Goal: Task Accomplishment & Management: Use online tool/utility

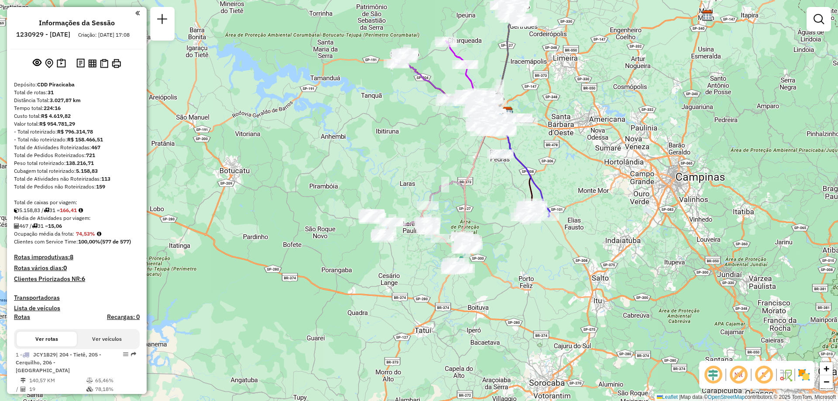
scroll to position [131, 0]
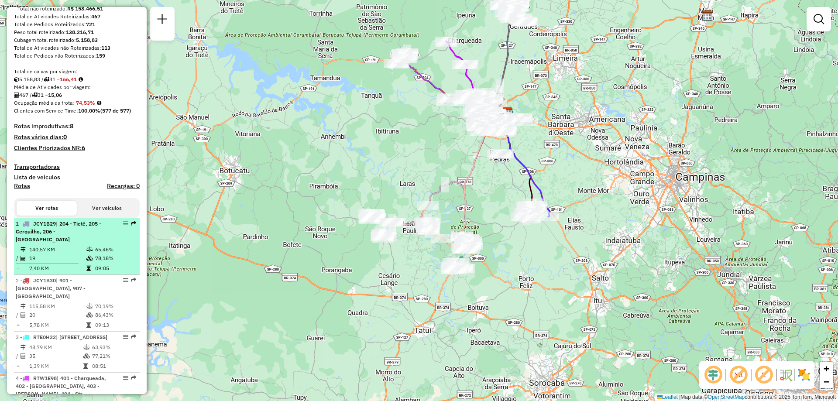
click at [125, 226] on em at bounding box center [125, 223] width 5 height 5
select select "**********"
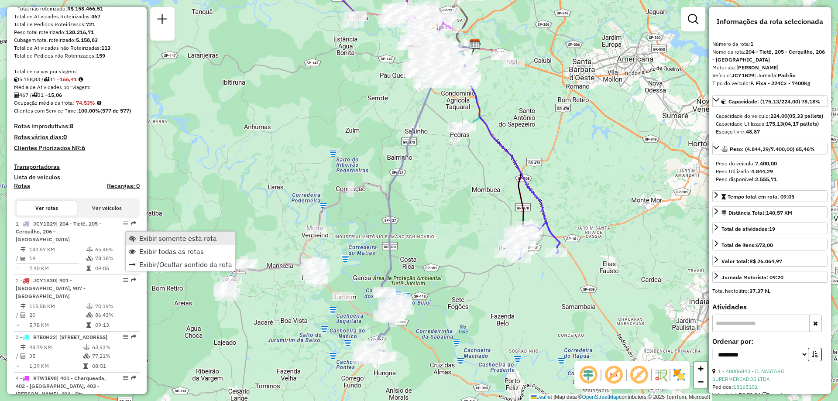
click at [144, 240] on span "Exibir somente esta rota" at bounding box center [178, 238] width 78 height 7
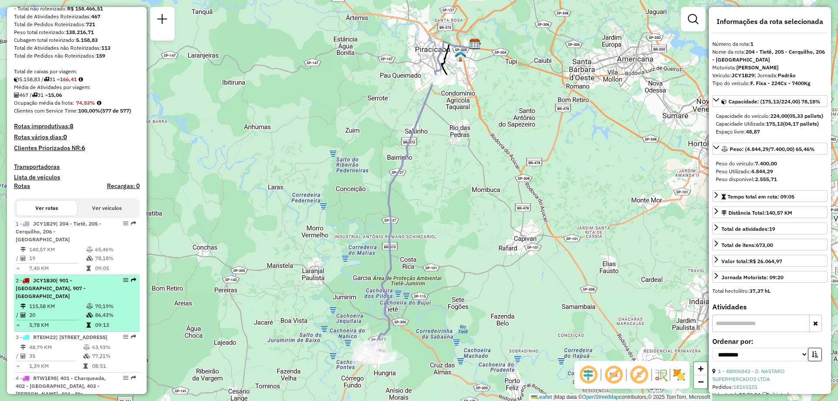
click at [103, 286] on div "2 - JCY1B30 | 901 - São Pedro, 907 - Itapuã" at bounding box center [62, 289] width 93 height 24
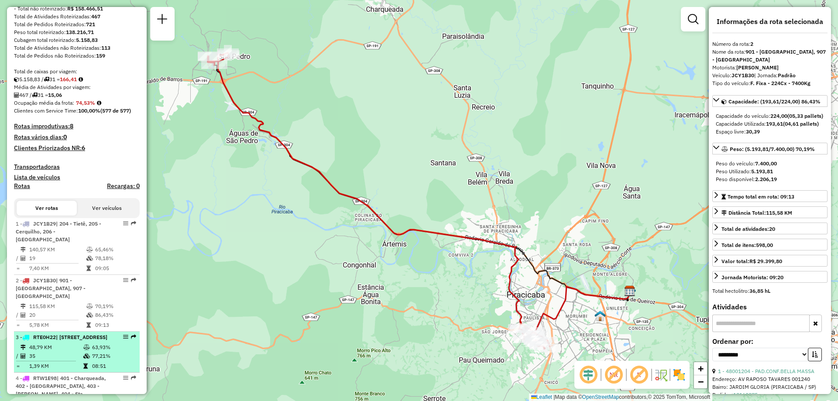
click at [79, 337] on span "| 905 - Vila Independência , 906 - Centro Piracicaba" at bounding box center [81, 337] width 51 height 7
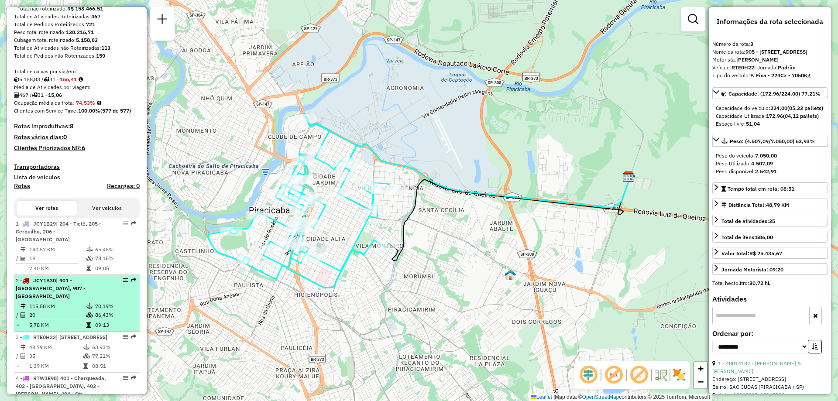
scroll to position [218, 0]
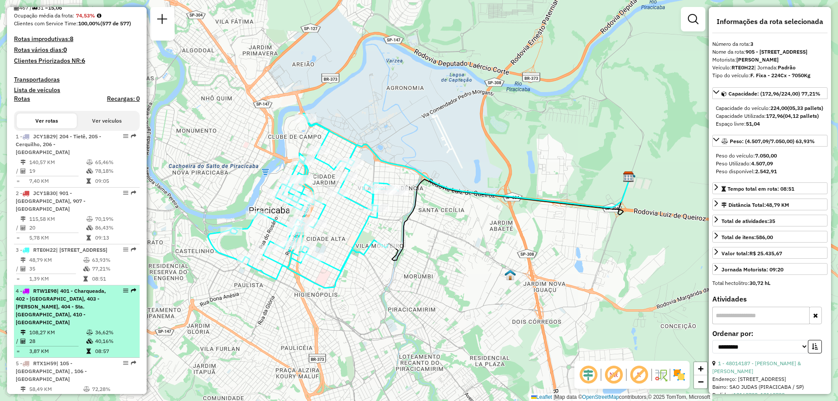
click at [96, 316] on span "| 401 - Charqueada, 402 - Santa Luzia, 403 - Mário Denini, 404 - Sta. Teresinha…" at bounding box center [61, 307] width 90 height 38
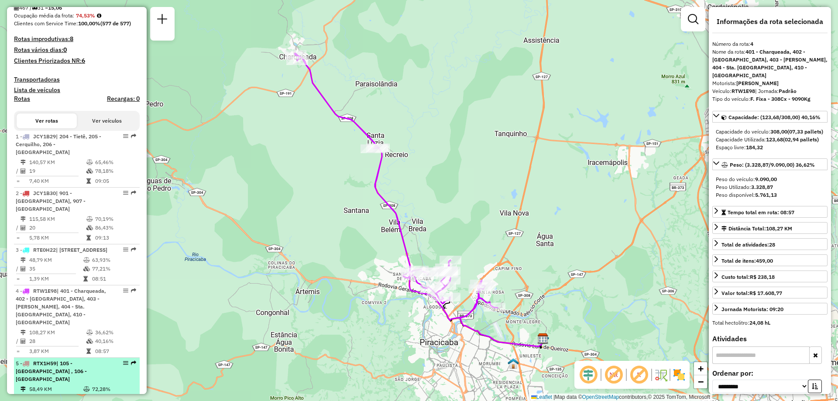
click at [85, 365] on span "| 105 - Paulista , 106 - Castelinho" at bounding box center [51, 371] width 71 height 22
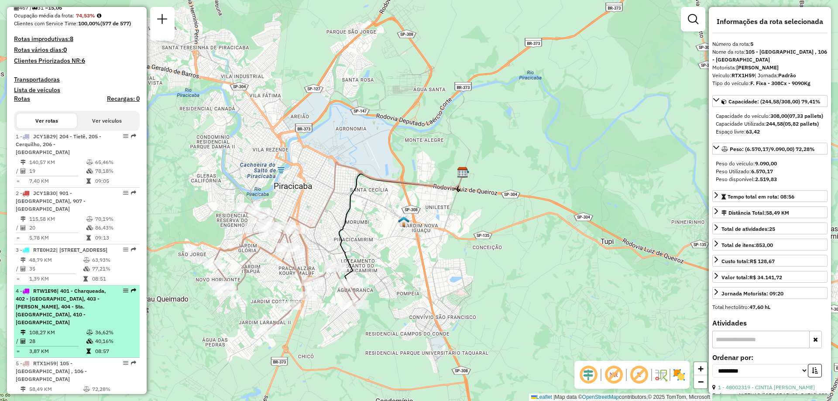
scroll to position [262, 0]
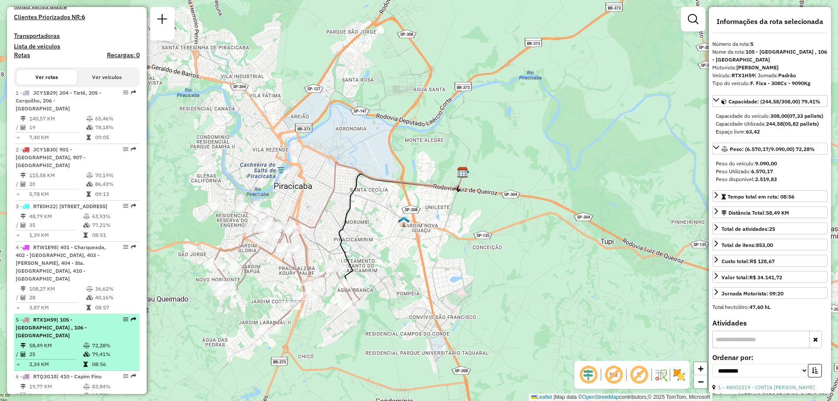
click at [74, 341] on td "58,49 KM" at bounding box center [56, 345] width 54 height 9
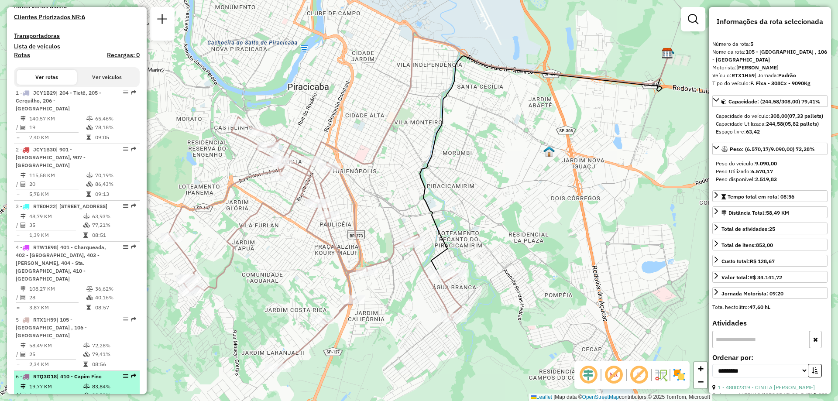
click at [65, 382] on td "19,77 KM" at bounding box center [56, 386] width 54 height 9
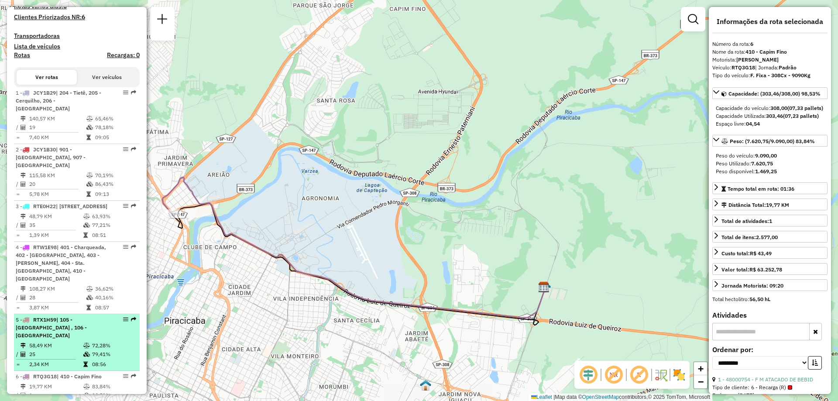
scroll to position [305, 0]
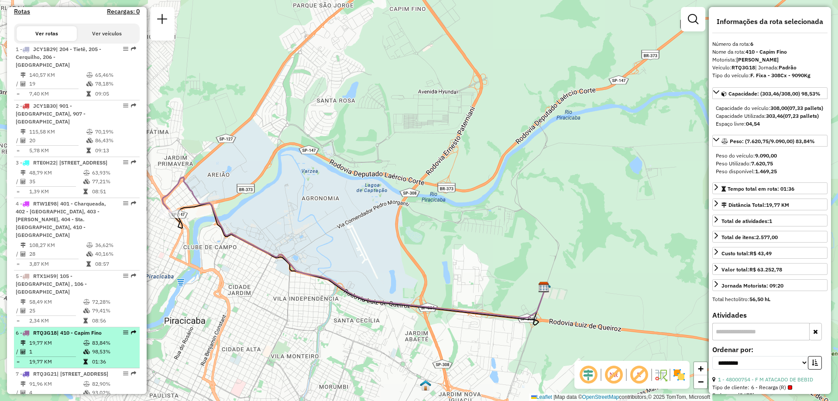
click at [93, 329] on span "| 410 - Capim Fino" at bounding box center [79, 332] width 45 height 7
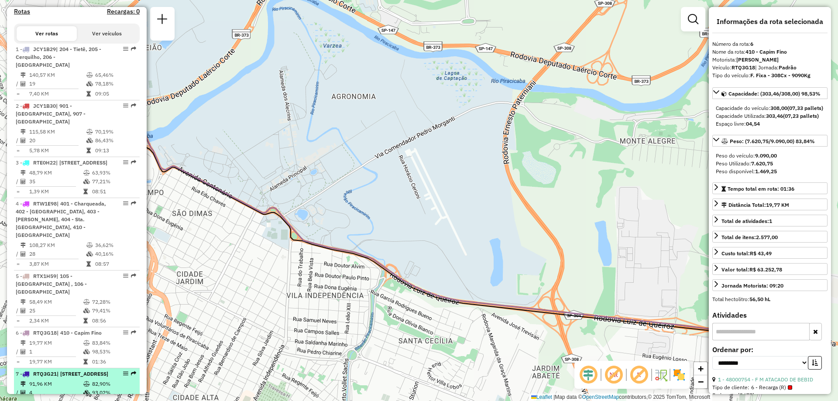
click at [82, 370] on div "7 - RTQ3G21 | 422 - Rio Claro, 930 - Centro Rio Claro" at bounding box center [62, 374] width 93 height 8
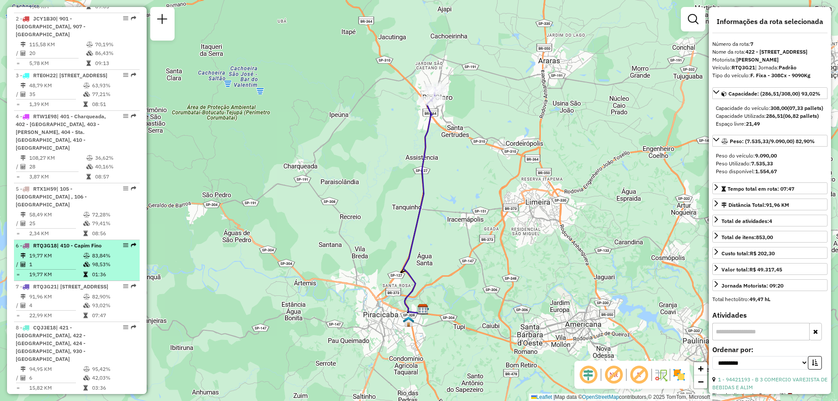
scroll to position [436, 0]
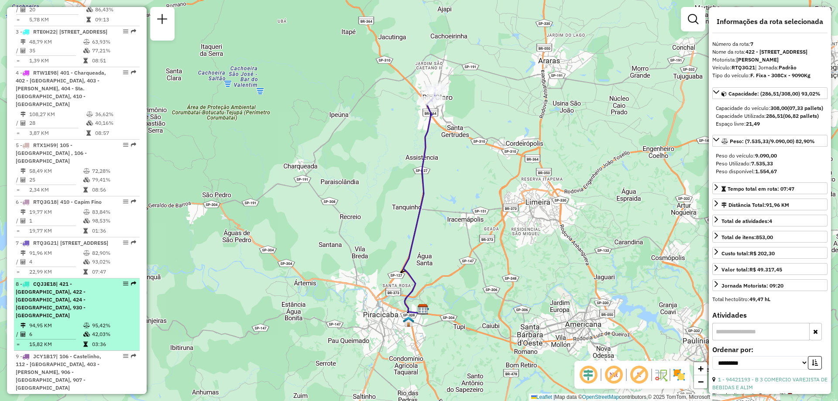
click at [68, 295] on div "8 - CQJ3E18 | 421 - Jacutinga, 422 - Rio Claro, 424 - Rio Claro, 930 - Centro R…" at bounding box center [62, 299] width 93 height 39
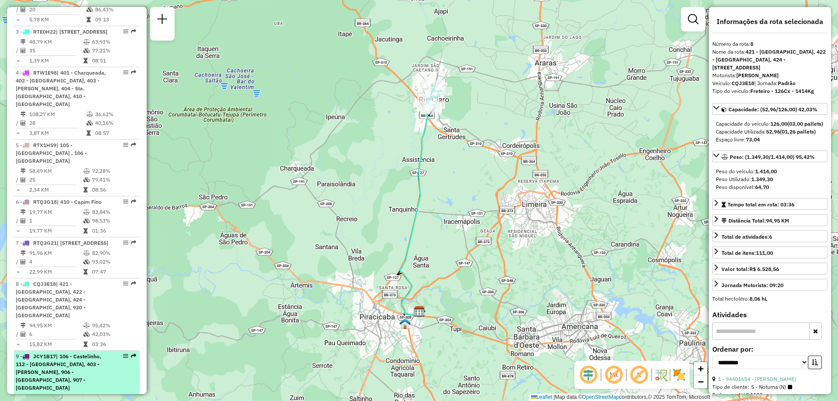
click at [69, 353] on span "| 106 - Castelinho, 112 - Água Branca, 403 - Mário Denini, 906 - Centro Piracic…" at bounding box center [59, 372] width 86 height 38
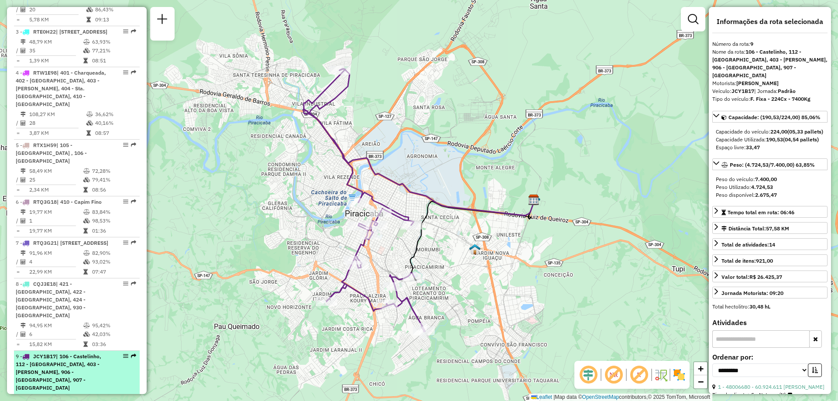
scroll to position [524, 0]
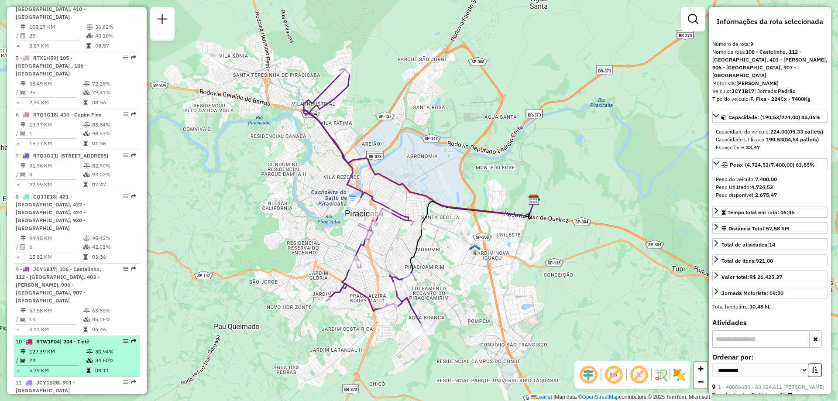
click at [75, 347] on td "127,39 KM" at bounding box center [57, 351] width 57 height 9
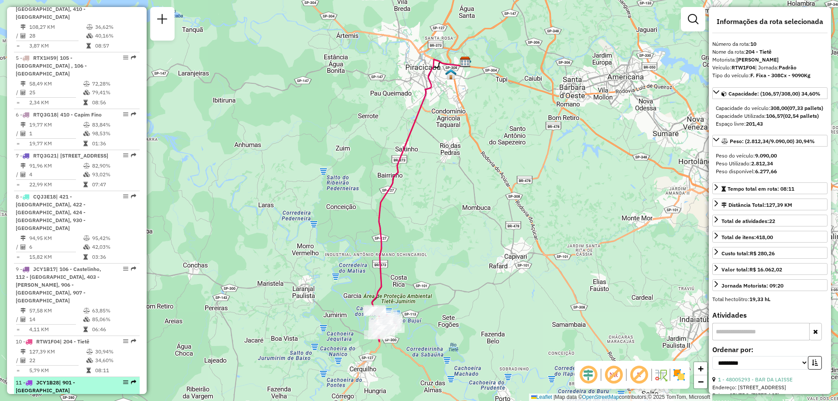
click at [75, 379] on span "| 901 - São Pedro" at bounding box center [45, 386] width 59 height 14
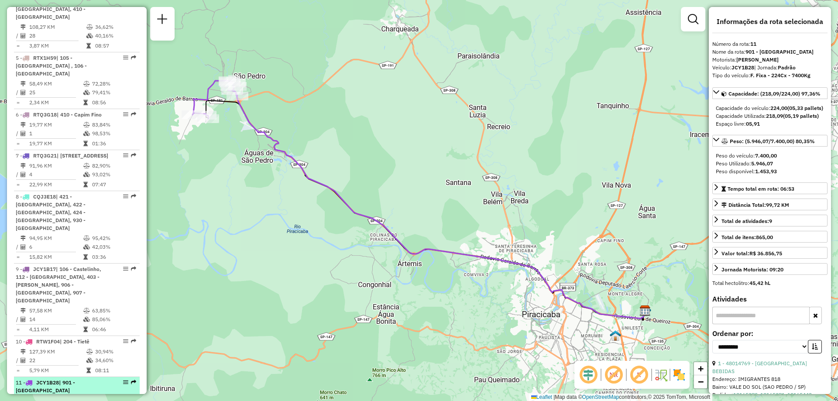
scroll to position [655, 0]
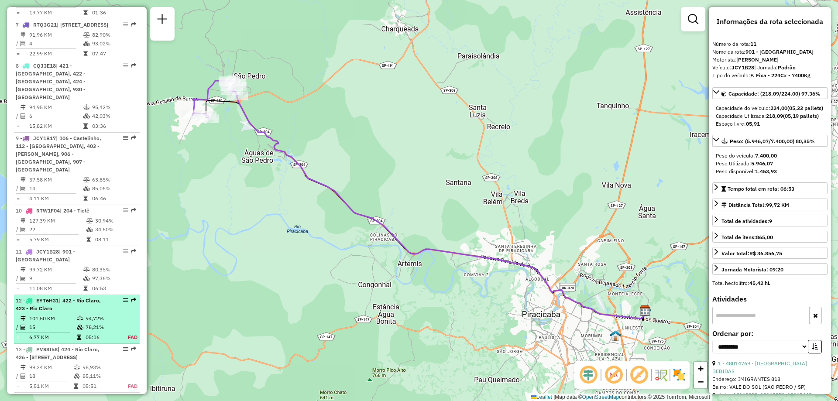
click at [72, 314] on td "101,50 KM" at bounding box center [53, 318] width 48 height 9
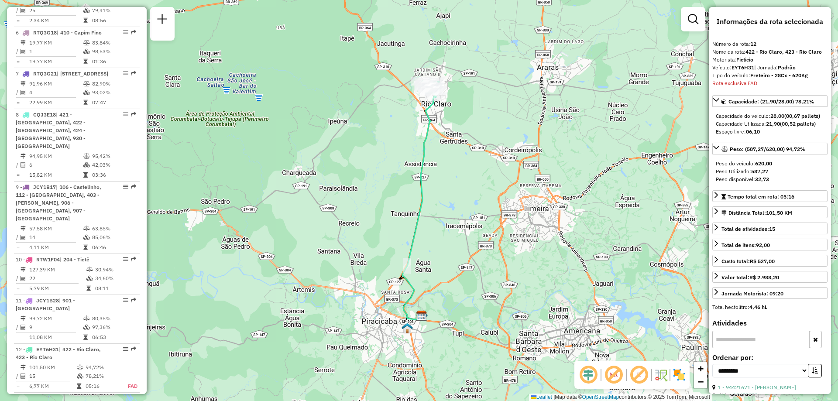
scroll to position [562, 0]
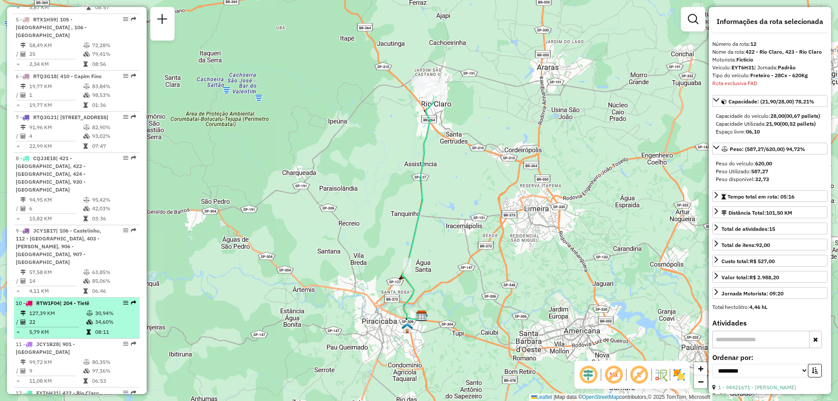
click at [67, 309] on td "127,39 KM" at bounding box center [57, 313] width 57 height 9
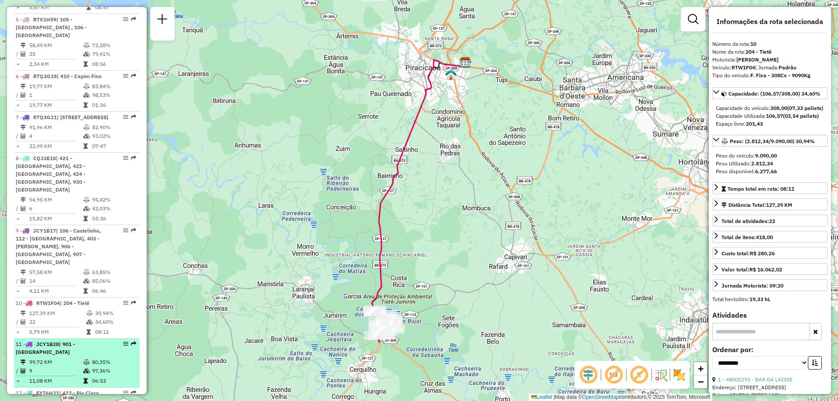
click at [70, 358] on td "99,72 KM" at bounding box center [56, 362] width 54 height 9
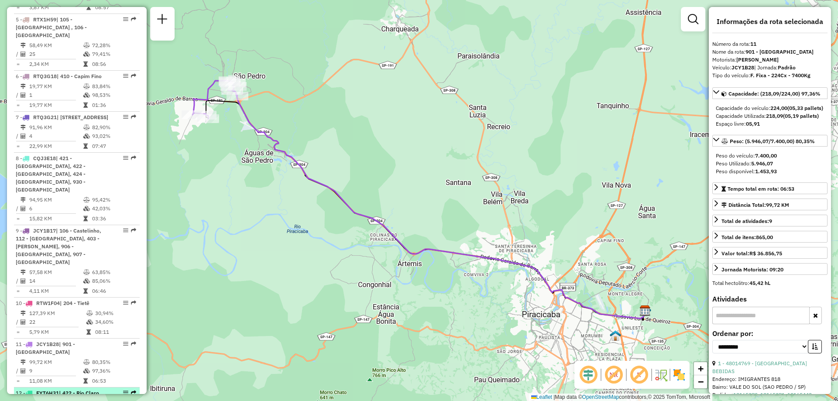
click at [67, 390] on span "| 422 - Rio Claro, 423 - Rio Claro" at bounding box center [58, 397] width 85 height 14
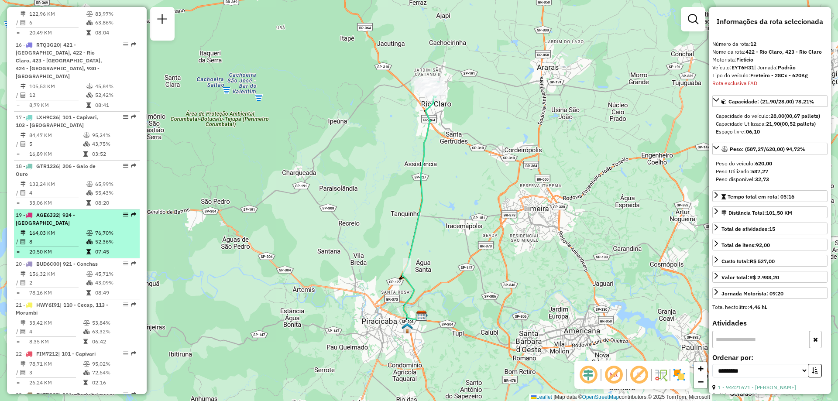
scroll to position [1173, 0]
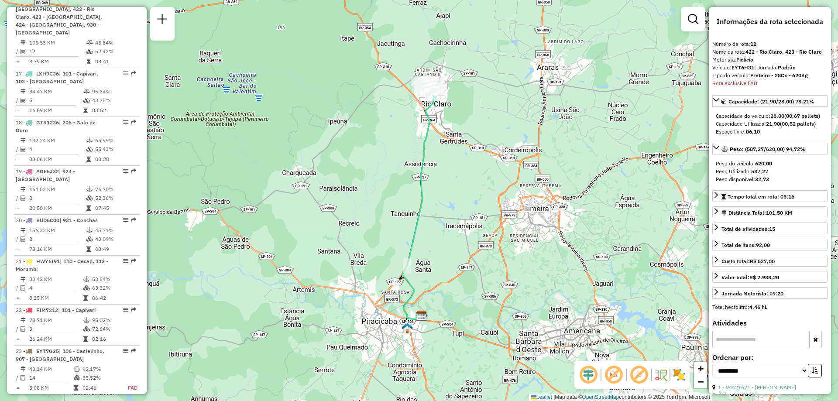
click at [64, 396] on div "24 - RTE0H24 | 921 - Conchas, 922 - Pereiras" at bounding box center [62, 404] width 93 height 16
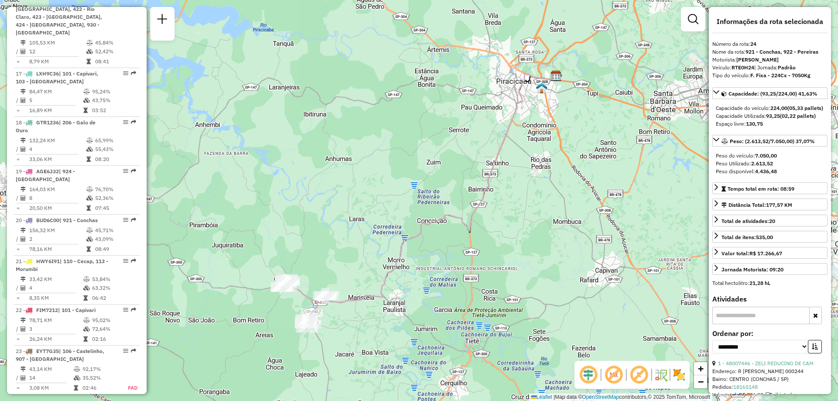
scroll to position [1260, 0]
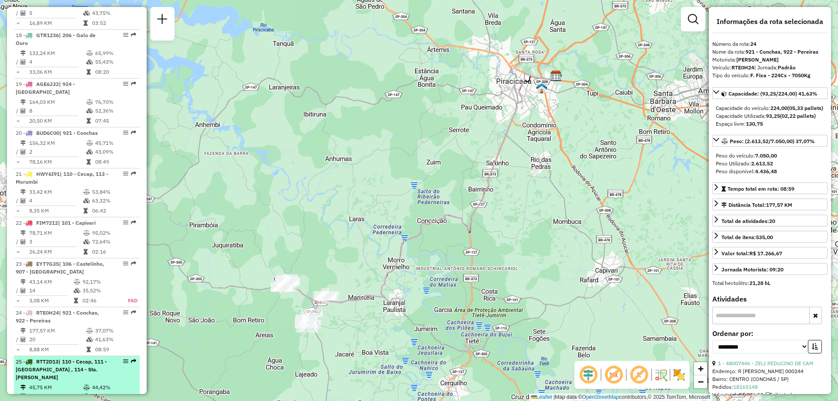
click at [55, 383] on td "45,75 KM" at bounding box center [56, 387] width 54 height 9
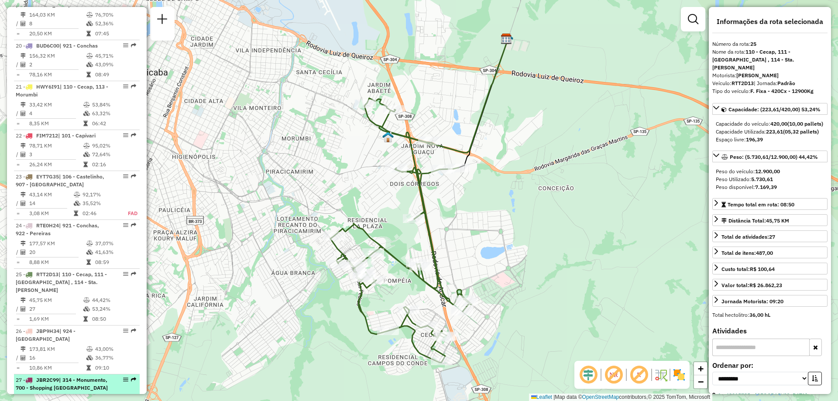
scroll to position [1391, 0]
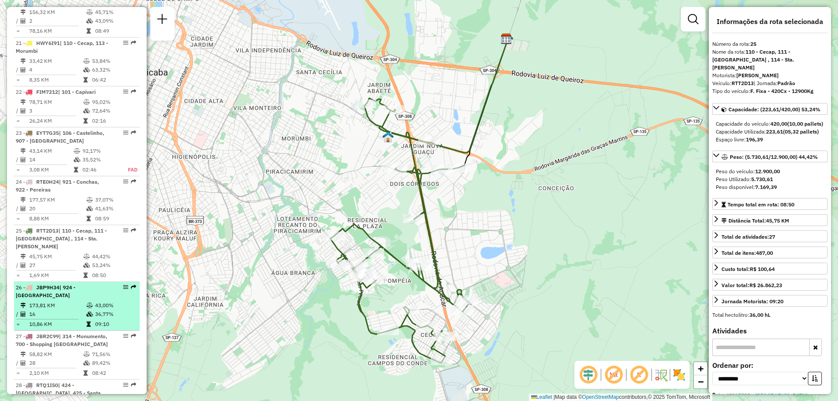
click at [55, 310] on td "16" at bounding box center [57, 314] width 57 height 9
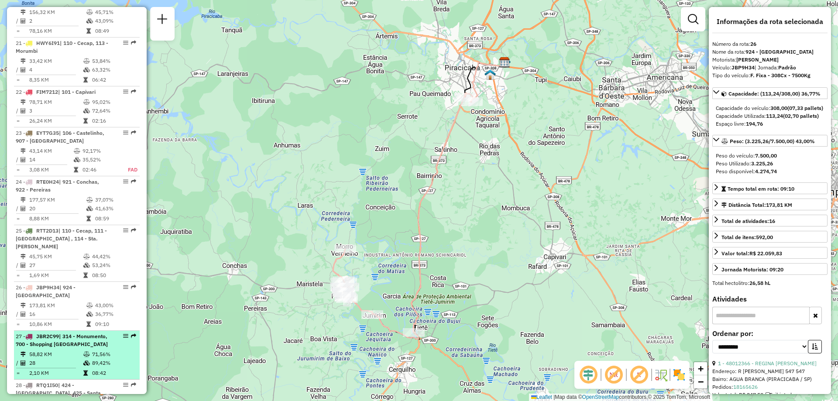
click at [48, 350] on td "58,82 KM" at bounding box center [56, 354] width 54 height 9
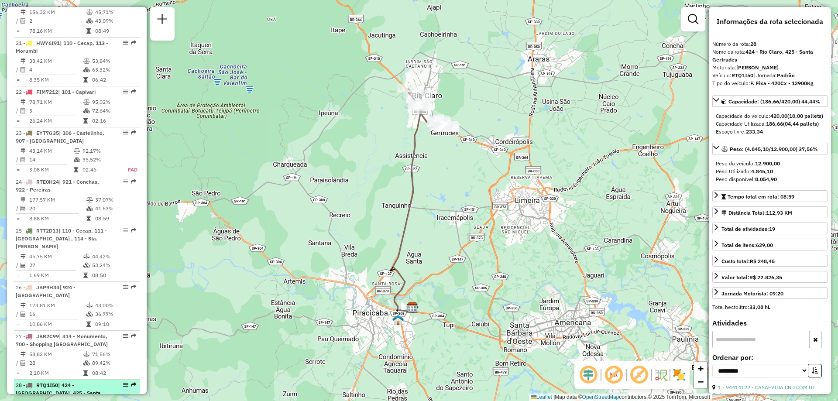
scroll to position [1435, 0]
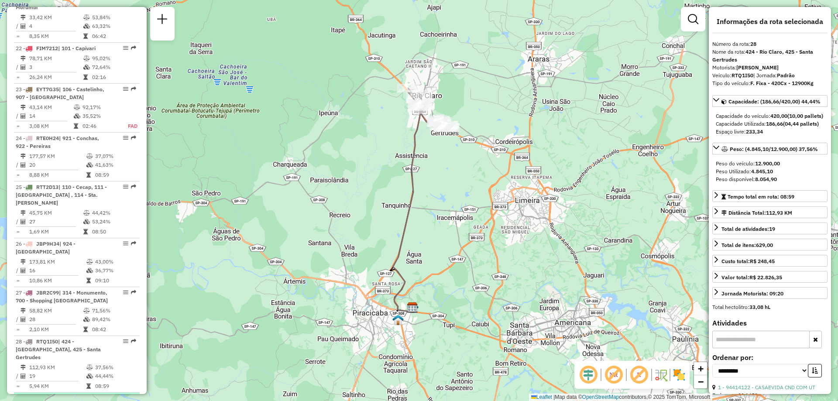
click at [51, 395] on span "RTQ3G14" at bounding box center [48, 398] width 24 height 7
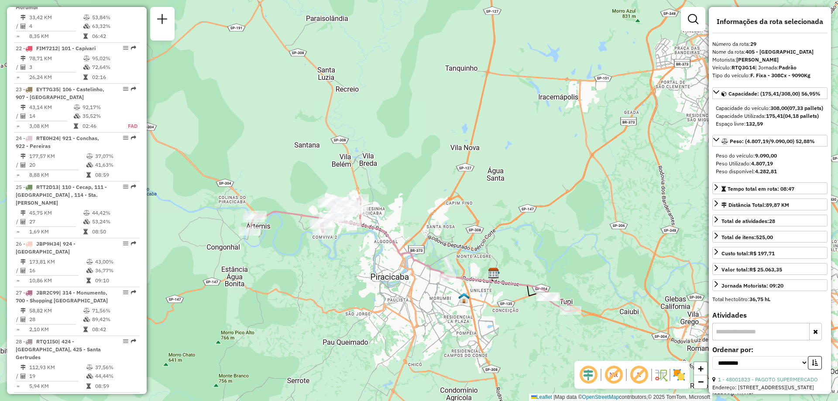
drag, startPoint x: 322, startPoint y: 198, endPoint x: 408, endPoint y: 191, distance: 86.7
click at [408, 191] on div "Janela de atendimento Grade de atendimento Capacidade Transportadoras Veículos …" at bounding box center [419, 200] width 838 height 401
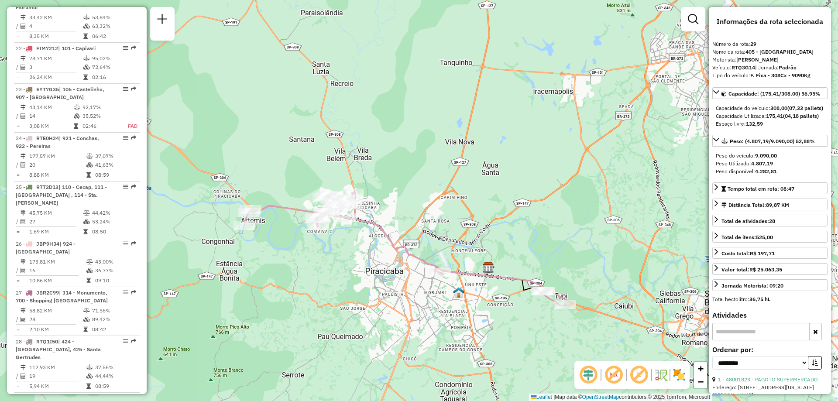
drag, startPoint x: 408, startPoint y: 191, endPoint x: 403, endPoint y: 185, distance: 7.7
click at [403, 185] on div "Janela de atendimento Grade de atendimento Capacidade Transportadoras Veículos …" at bounding box center [419, 200] width 838 height 401
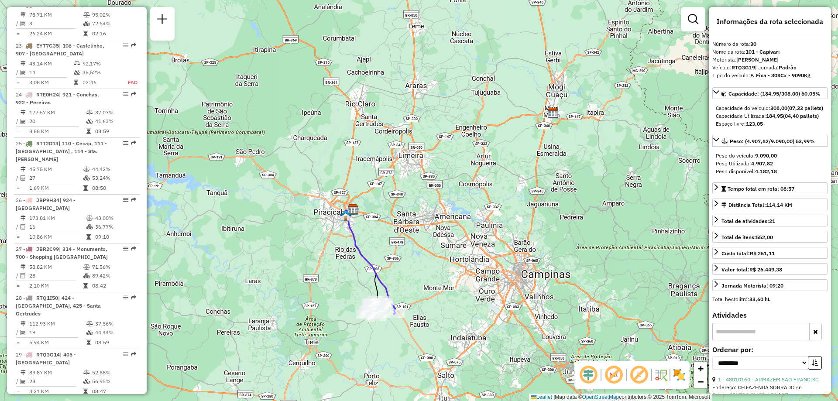
scroll to position [1522, 0]
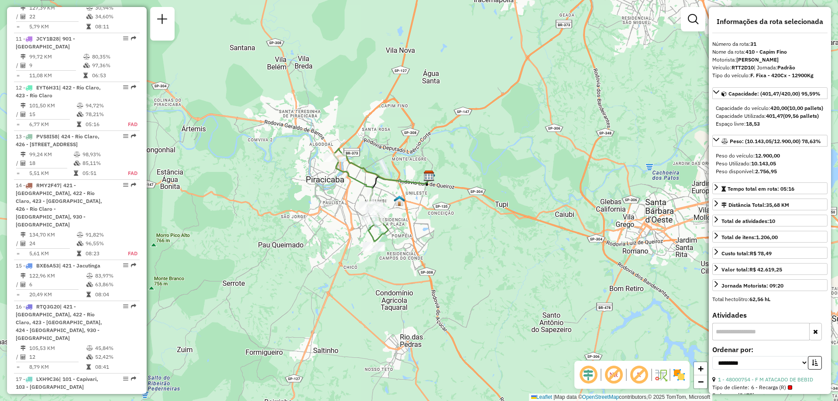
scroll to position [693, 0]
